Goal: Information Seeking & Learning: Learn about a topic

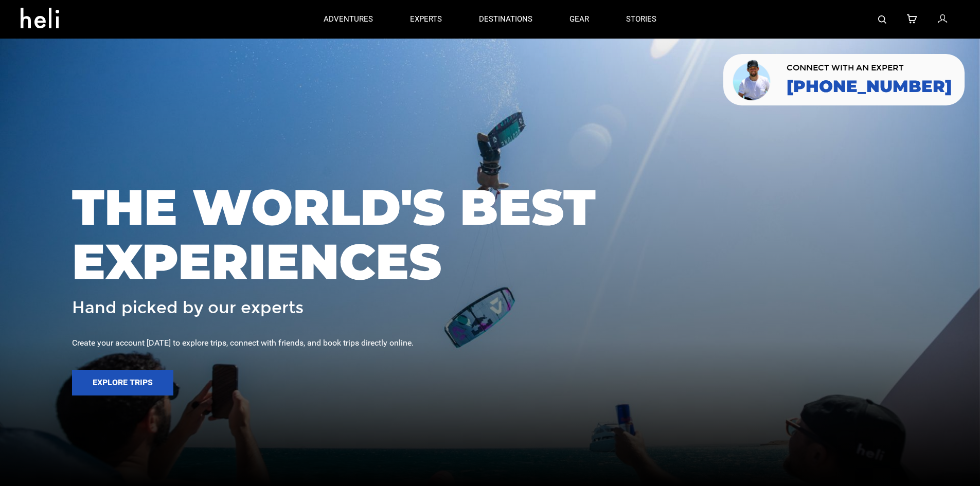
click at [882, 18] on img at bounding box center [882, 19] width 8 height 8
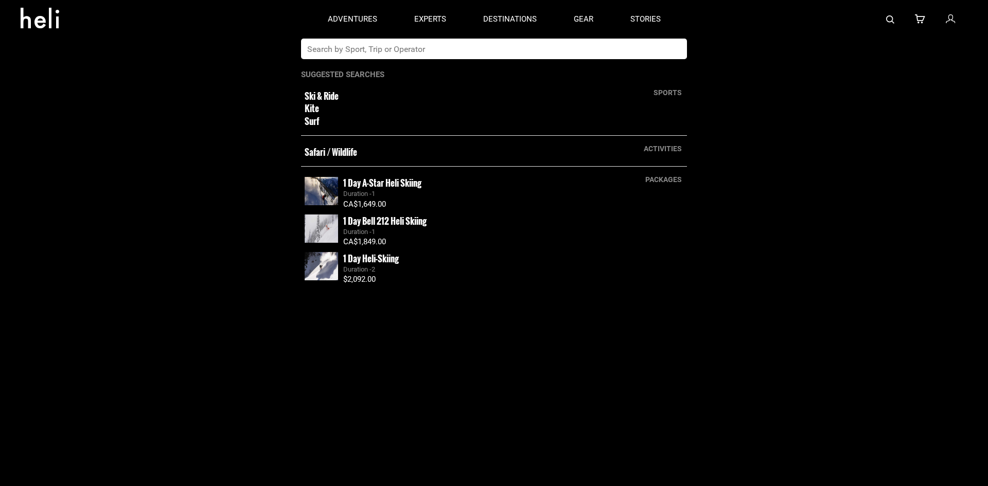
click at [546, 39] on input "text" at bounding box center [483, 49] width 365 height 21
click at [544, 45] on input "text" at bounding box center [483, 49] width 365 height 21
type input "silvertip"
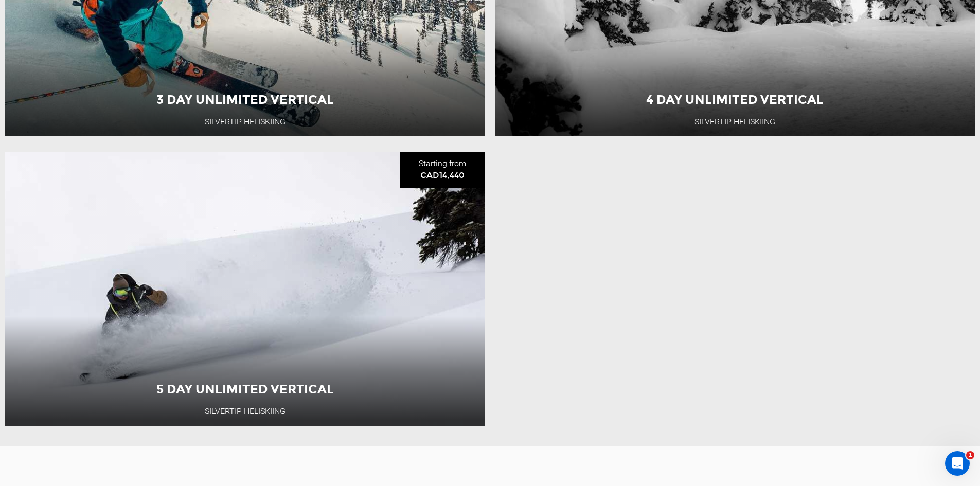
scroll to position [416, 0]
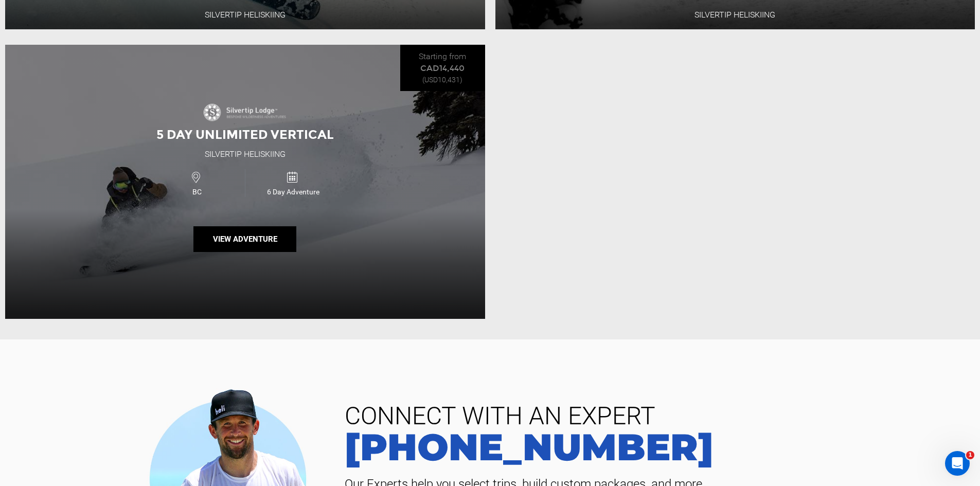
click at [304, 137] on span "5 Day Unlimited Vertical" at bounding box center [244, 134] width 177 height 15
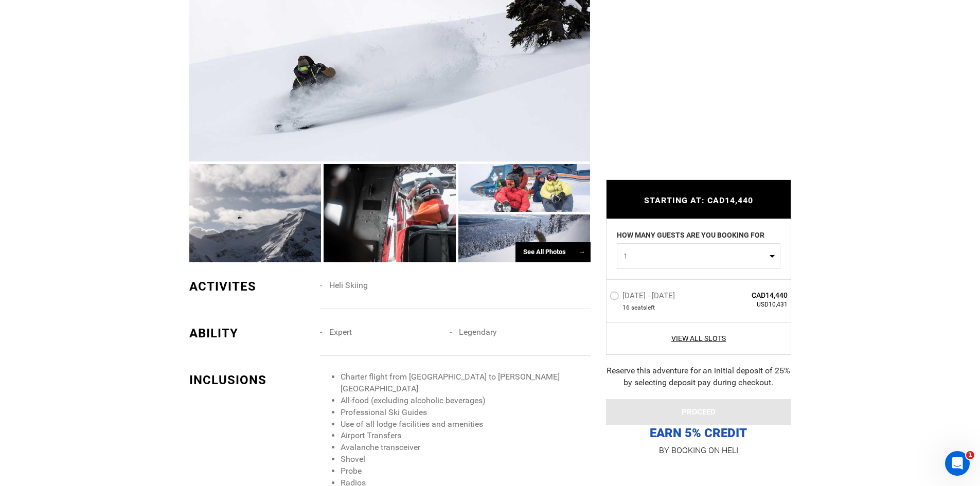
scroll to position [772, 0]
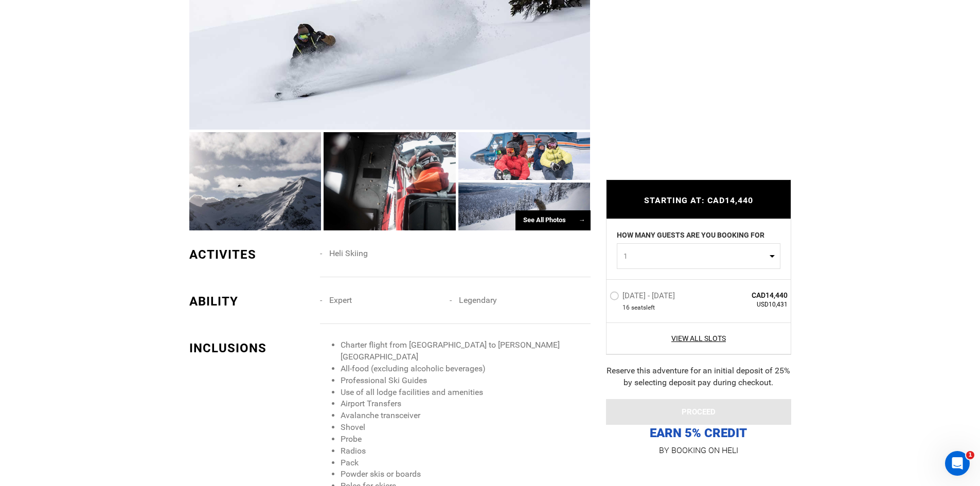
click at [495, 183] on div at bounding box center [524, 207] width 132 height 48
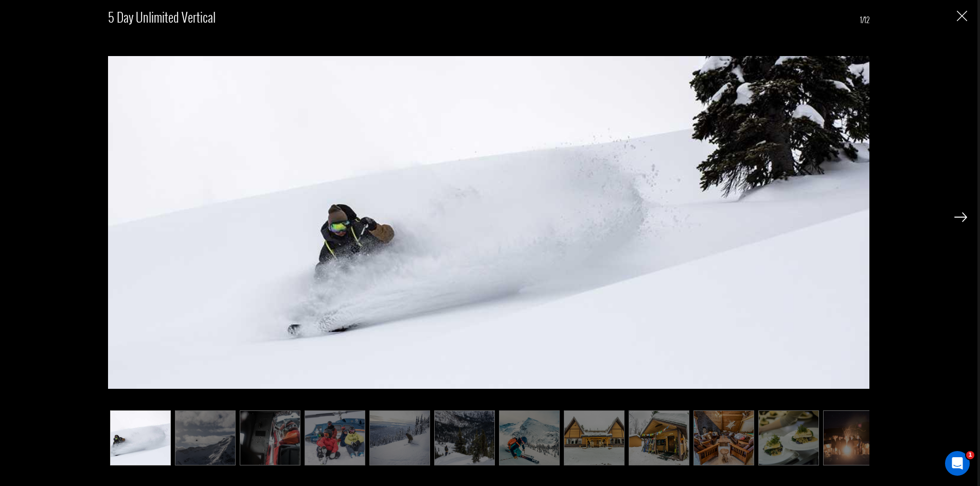
click at [419, 429] on img at bounding box center [399, 437] width 61 height 55
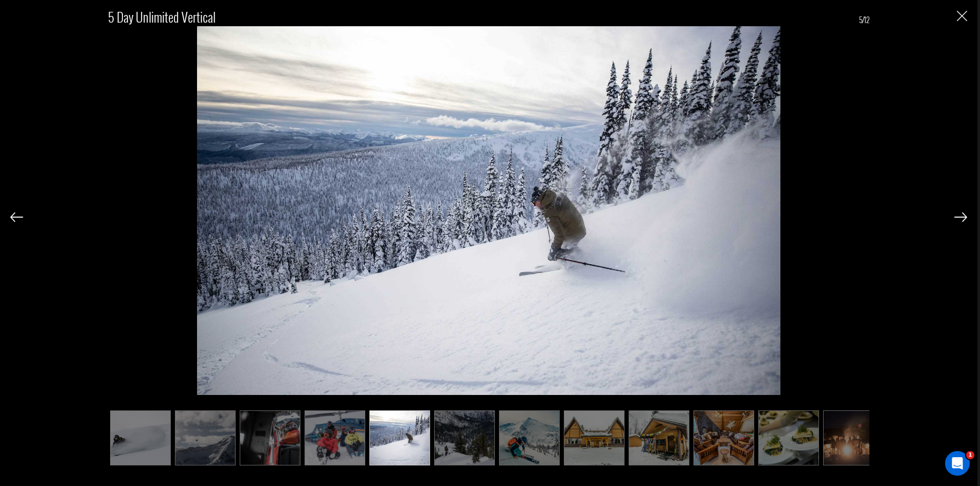
click at [462, 425] on img at bounding box center [464, 437] width 61 height 55
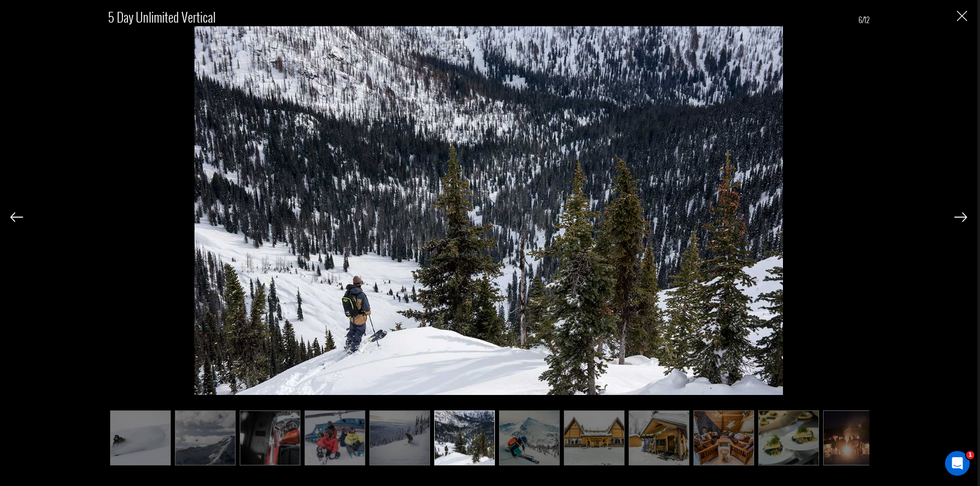
click at [533, 435] on img at bounding box center [529, 437] width 61 height 55
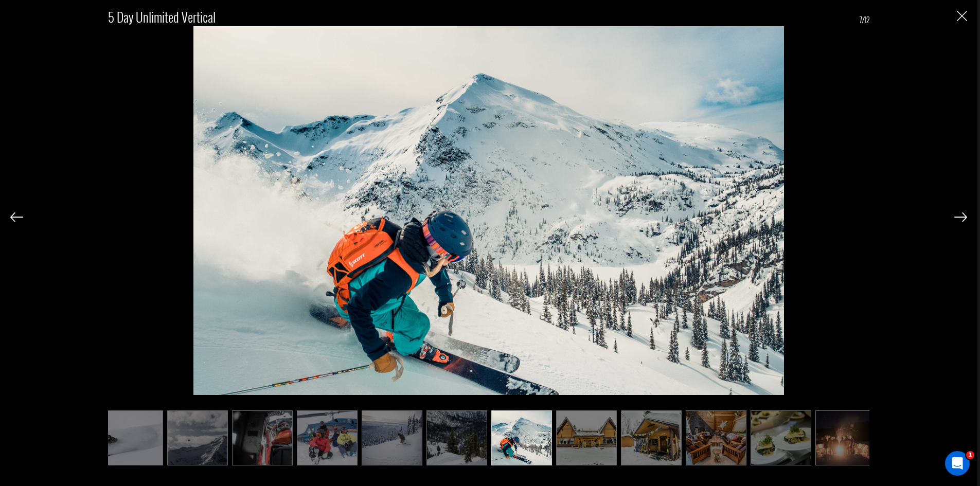
scroll to position [0, 16]
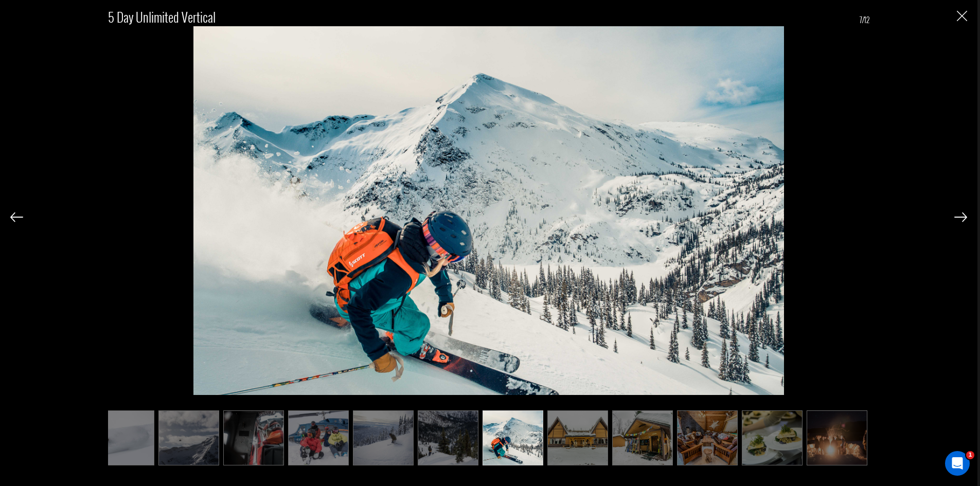
click at [578, 441] on img at bounding box center [577, 437] width 61 height 55
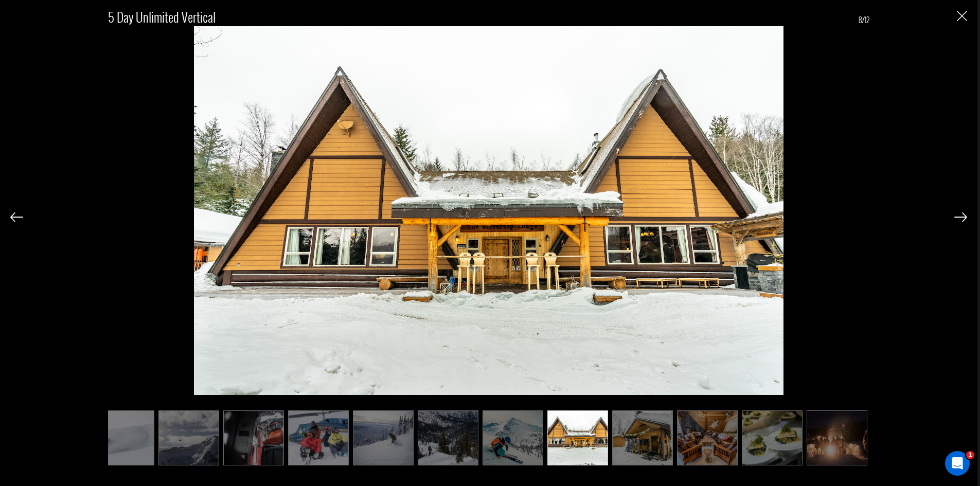
click at [634, 433] on img at bounding box center [642, 437] width 61 height 55
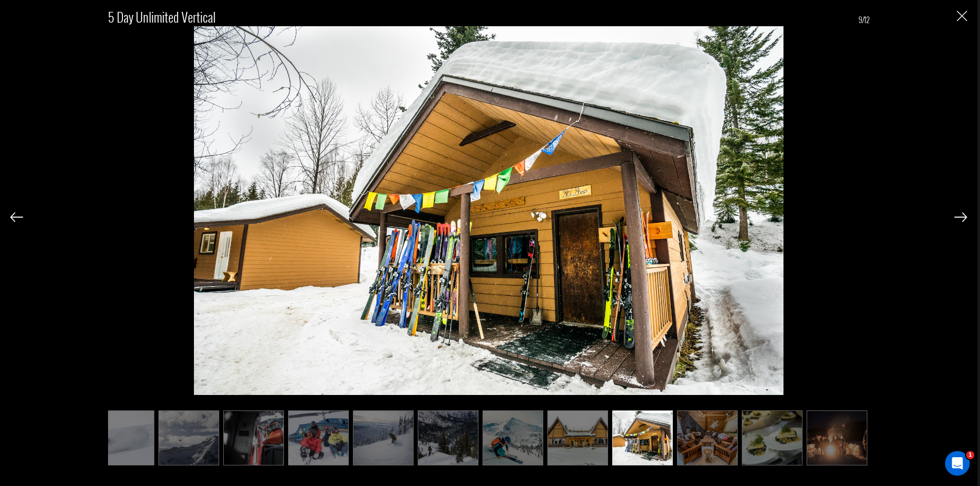
click at [713, 439] on img at bounding box center [707, 437] width 61 height 55
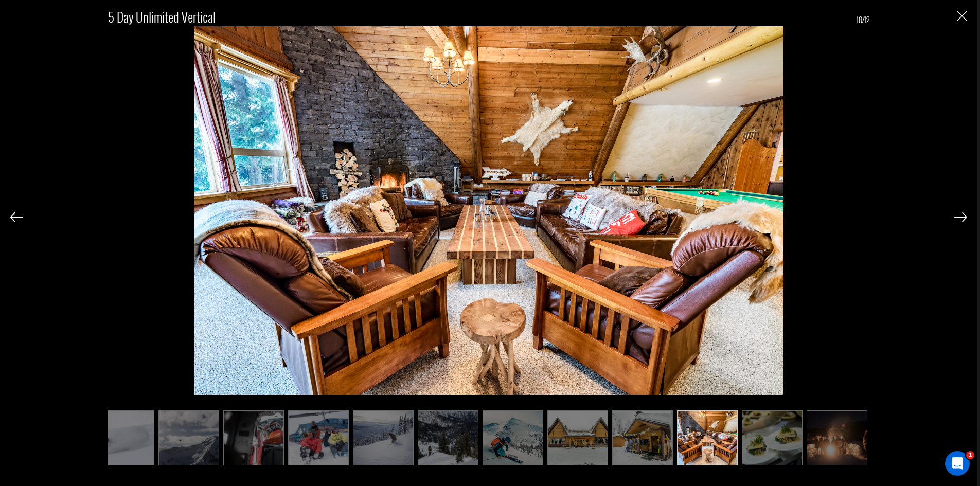
click at [757, 437] on img at bounding box center [772, 437] width 61 height 55
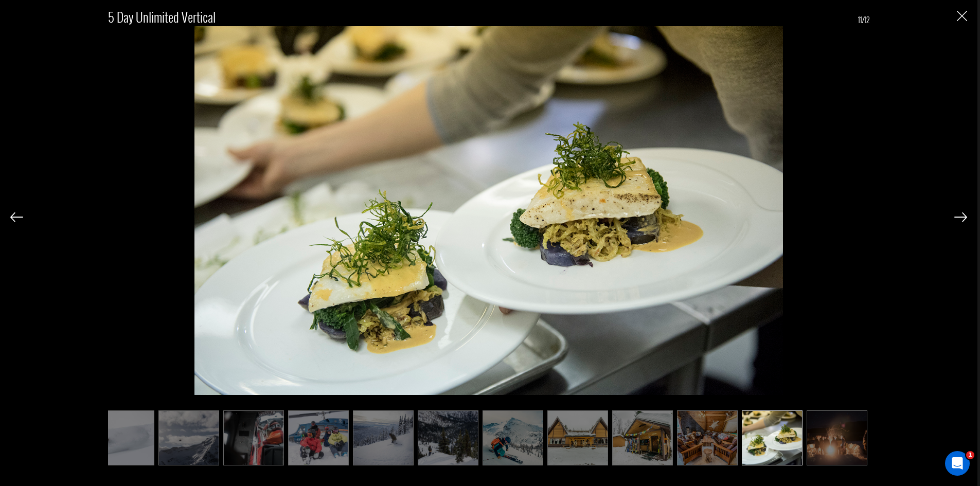
click at [808, 432] on img at bounding box center [837, 437] width 61 height 55
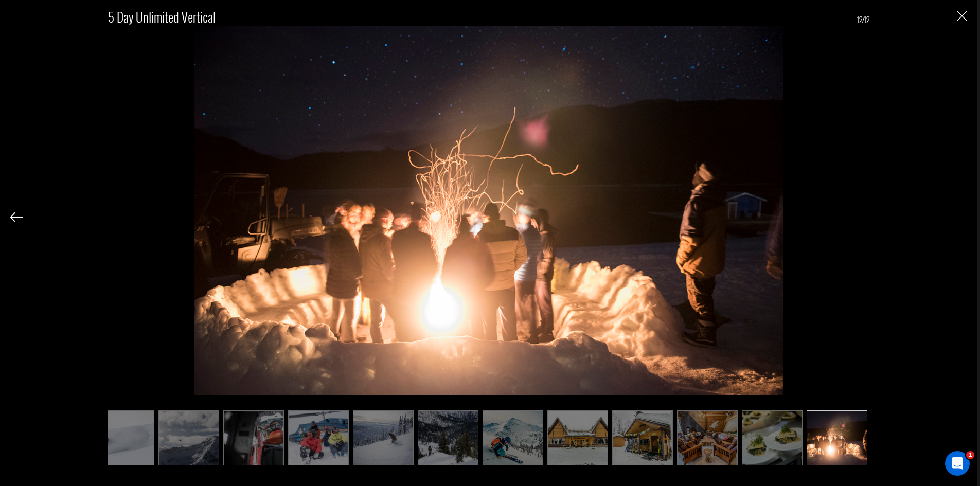
scroll to position [1183, 0]
click at [338, 422] on img at bounding box center [318, 437] width 61 height 55
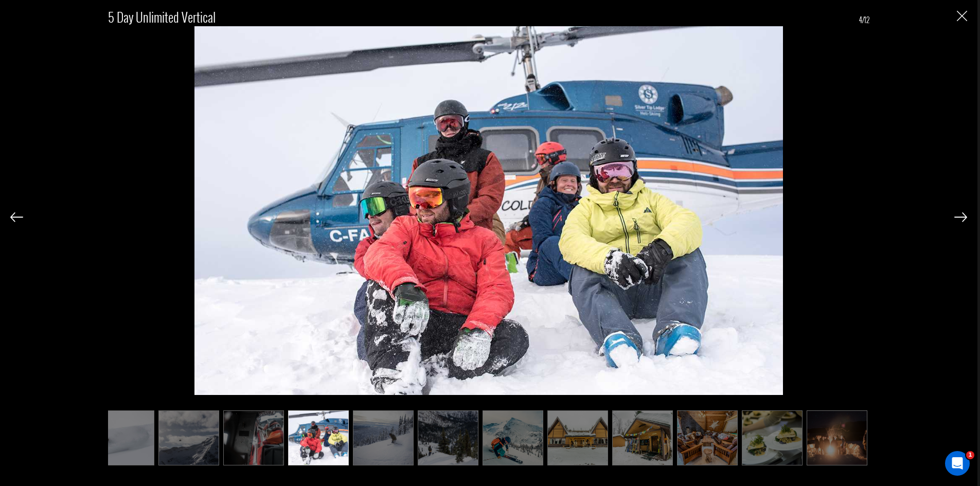
scroll to position [0, 0]
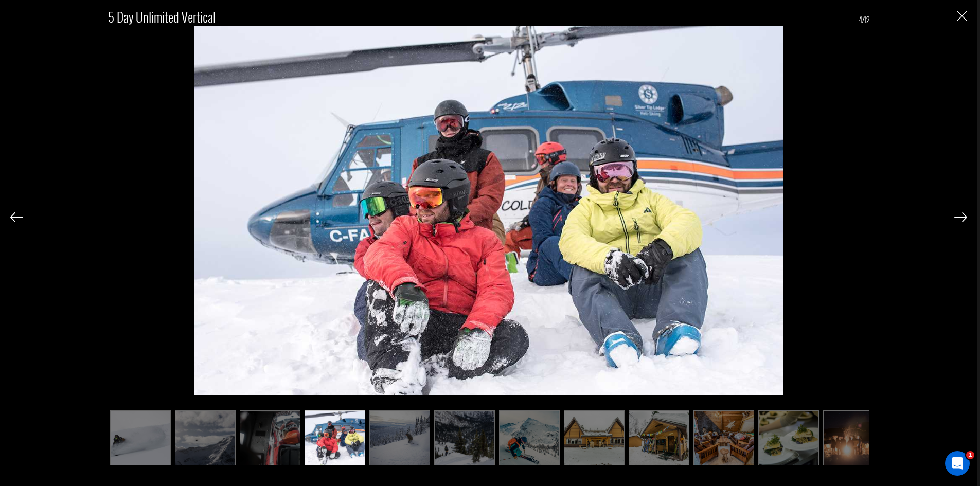
click at [389, 439] on img at bounding box center [399, 437] width 61 height 55
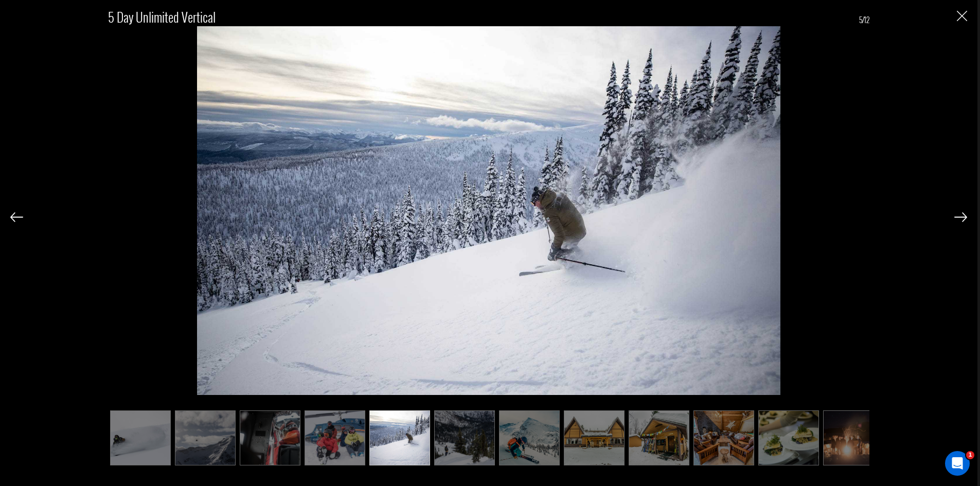
click at [440, 431] on img at bounding box center [464, 437] width 61 height 55
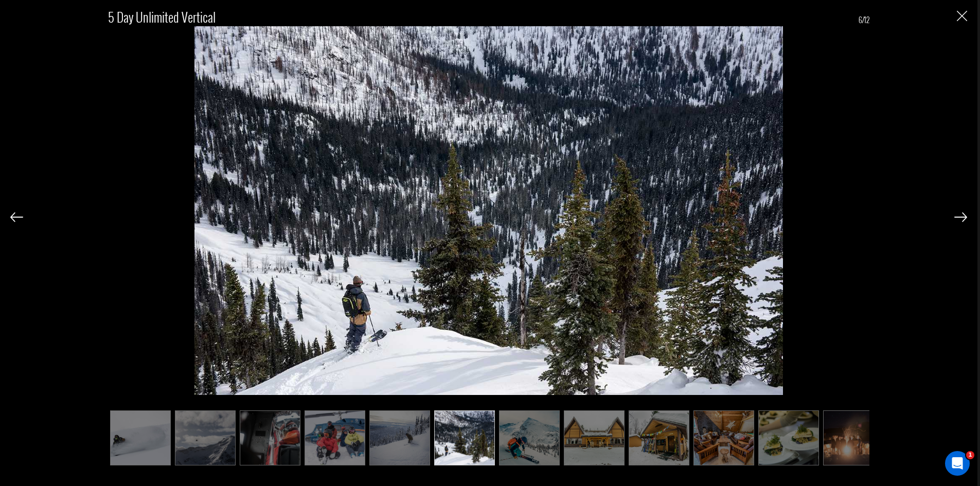
click at [969, 20] on div "5 Day Unlimited Vertical 6/12" at bounding box center [488, 243] width 977 height 486
click at [968, 20] on div "5 Day Unlimited Vertical 6/12" at bounding box center [488, 243] width 977 height 486
click at [964, 19] on img "Close" at bounding box center [962, 16] width 10 height 10
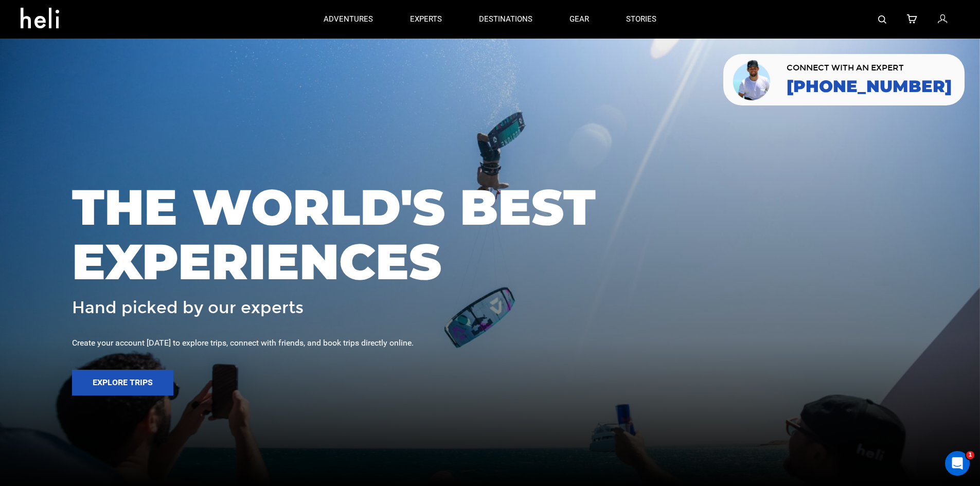
click at [883, 21] on img at bounding box center [882, 19] width 8 height 8
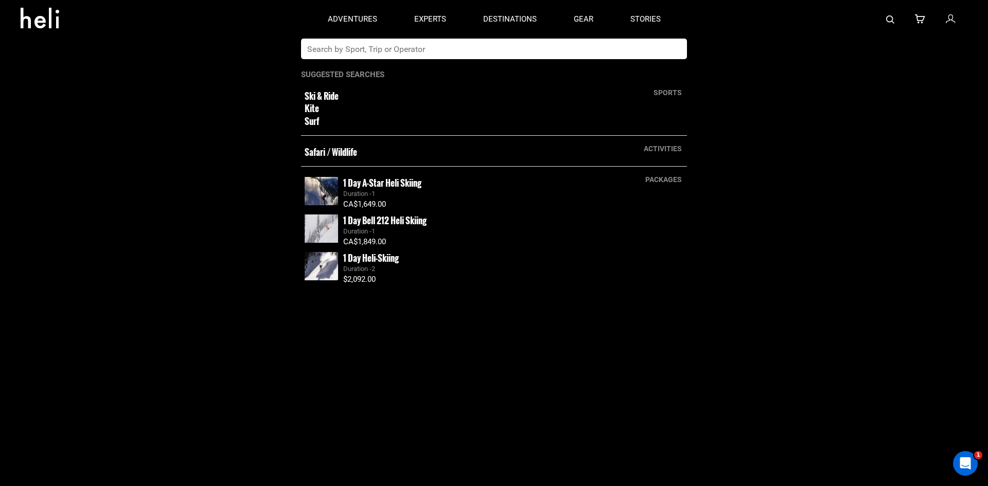
click at [499, 44] on input "text" at bounding box center [483, 49] width 365 height 21
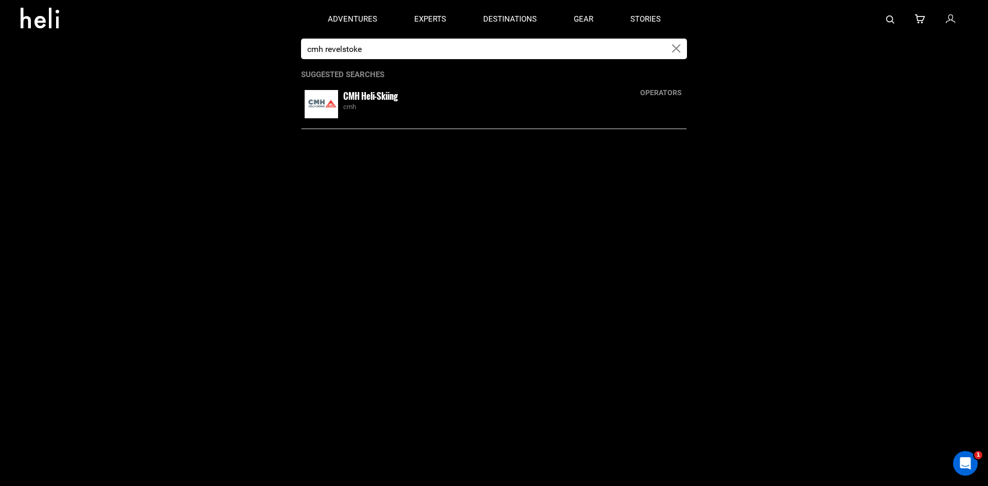
type input "cmh revelstoke"
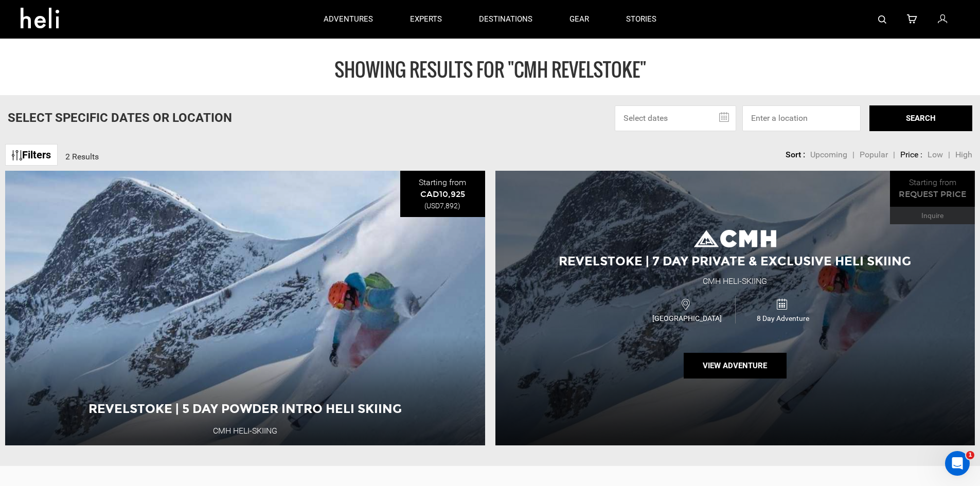
click at [623, 268] on span "Revelstoke | 7 Day Private & Exclusive Heli Skiing" at bounding box center [735, 261] width 352 height 15
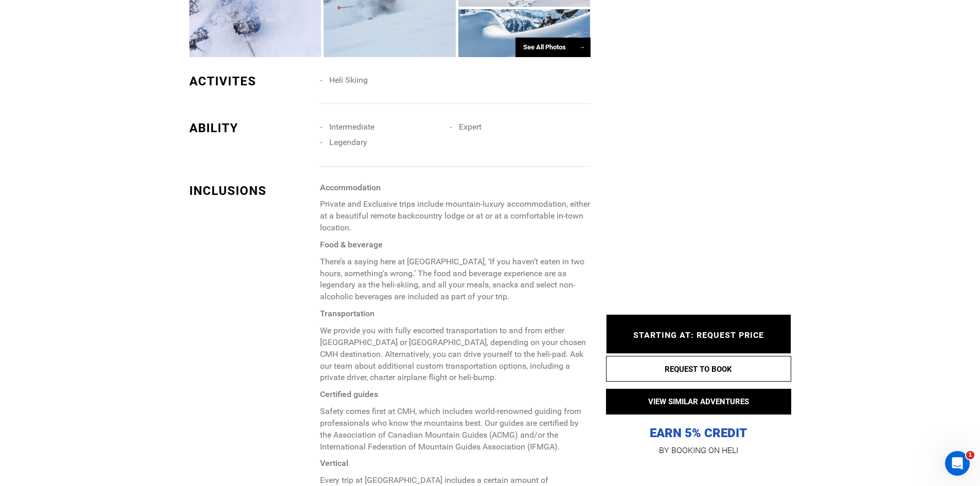
scroll to position [1132, 0]
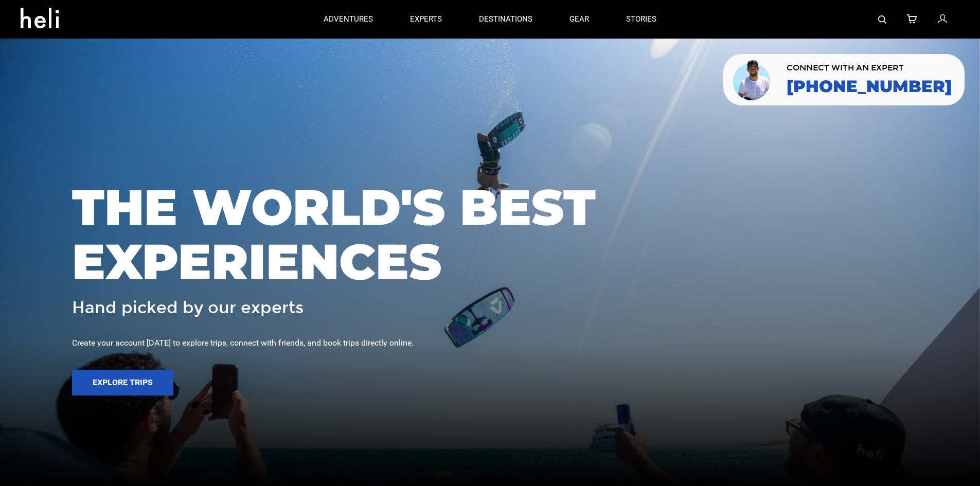
click at [882, 11] on link at bounding box center [882, 19] width 8 height 39
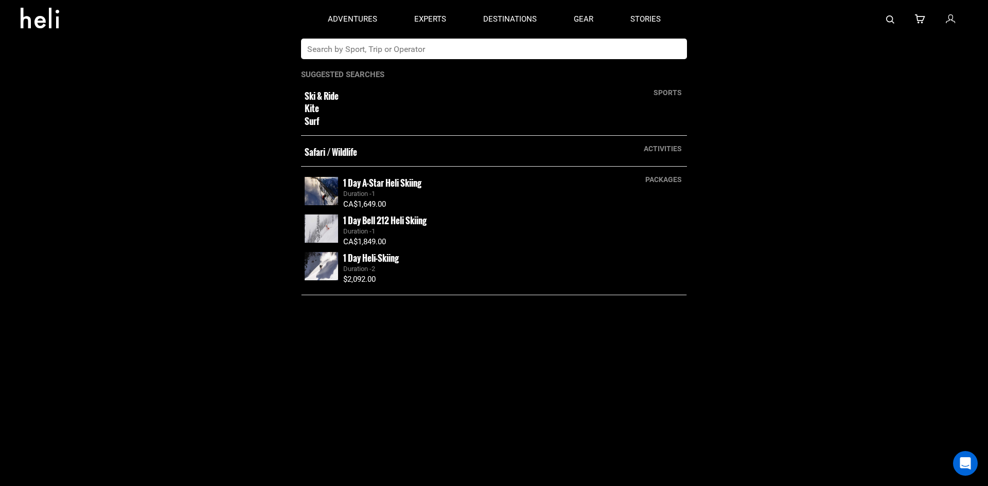
click at [440, 56] on input "text" at bounding box center [483, 49] width 365 height 21
type input "silverton"
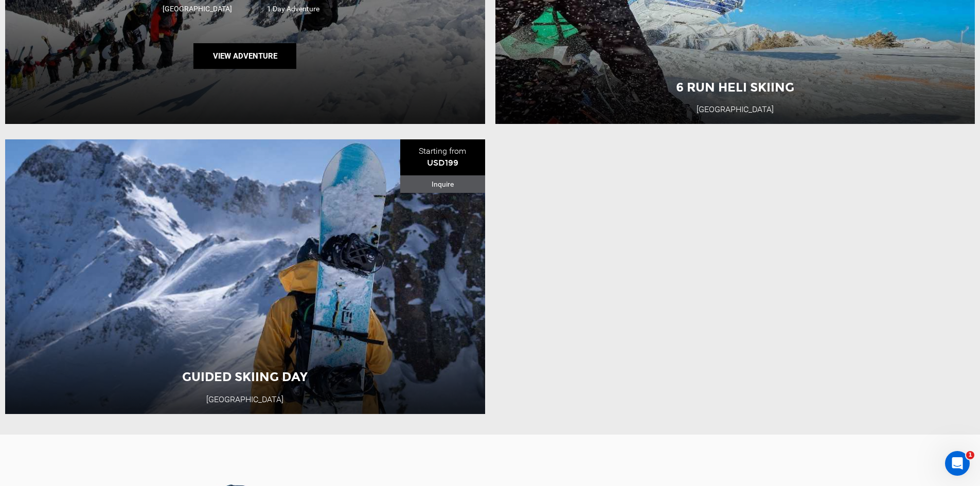
scroll to position [622, 0]
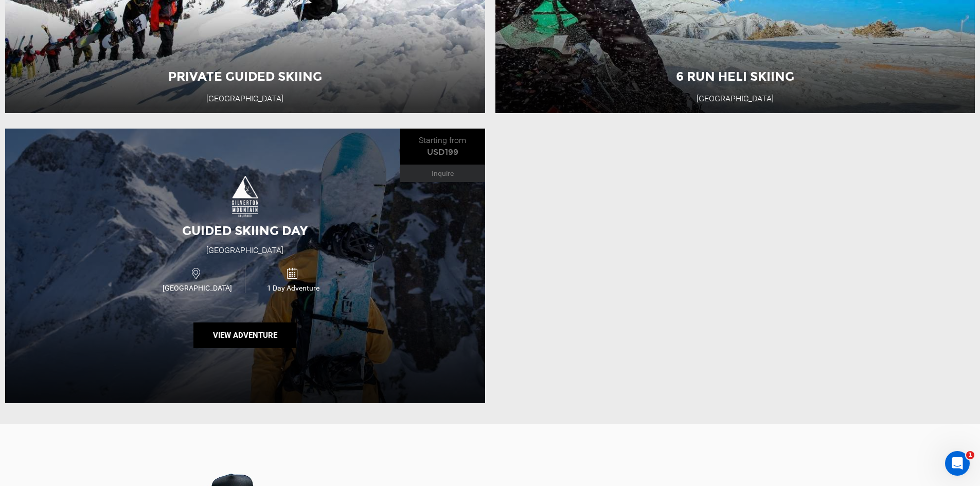
click at [155, 202] on div "Guided Skiing Day Silverton Mountain USA 1 Day Adventure View Adventure" at bounding box center [245, 266] width 480 height 274
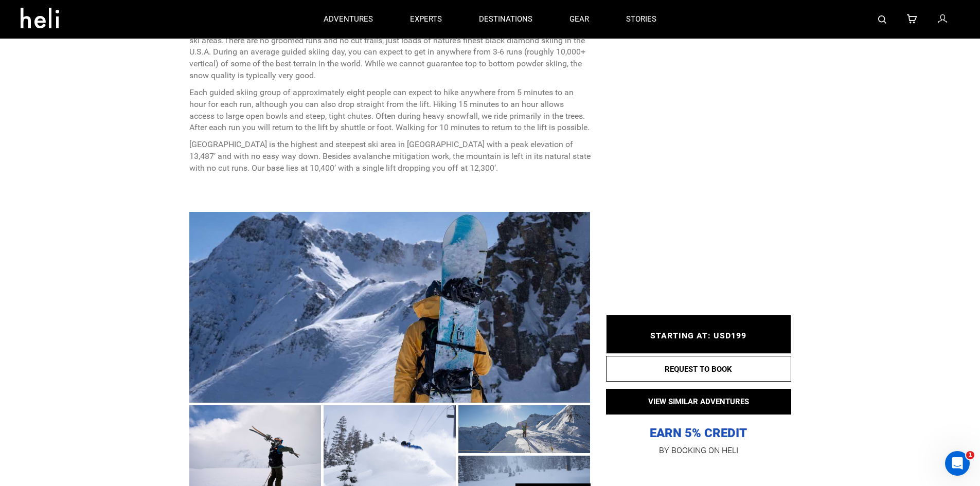
scroll to position [309, 0]
